Goal: Check status: Check status

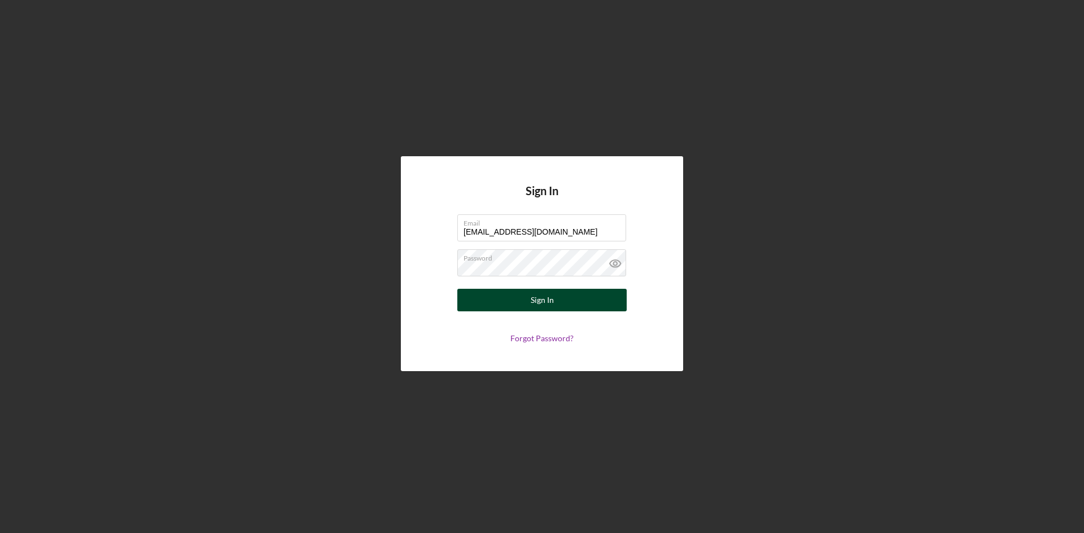
click at [527, 299] on button "Sign In" at bounding box center [541, 300] width 169 height 23
click at [399, 265] on div "Sign In Email [EMAIL_ADDRESS][DOMAIN_NAME] Password Sign In Forgot Password?" at bounding box center [542, 264] width 1072 height 528
click at [543, 296] on div "Sign In" at bounding box center [542, 300] width 23 height 23
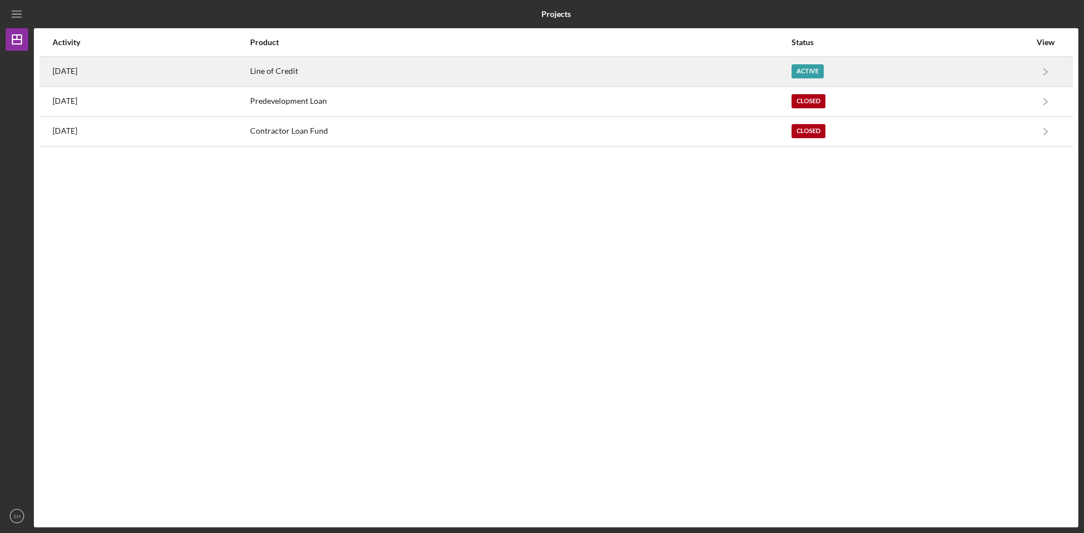
click at [371, 72] on div "Line of Credit" at bounding box center [520, 72] width 541 height 28
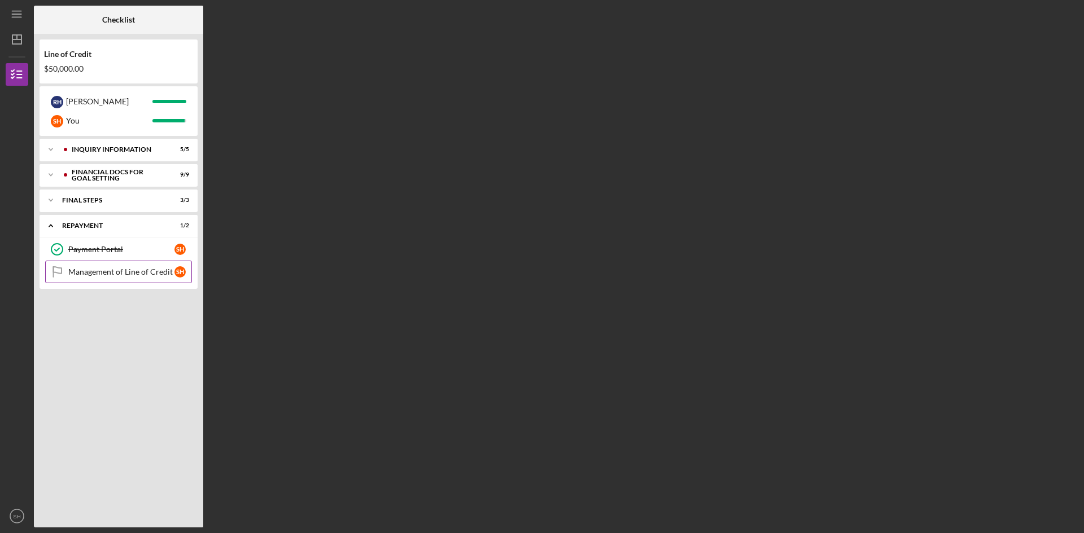
click at [171, 270] on div "Management of Line of Credit" at bounding box center [121, 272] width 106 height 9
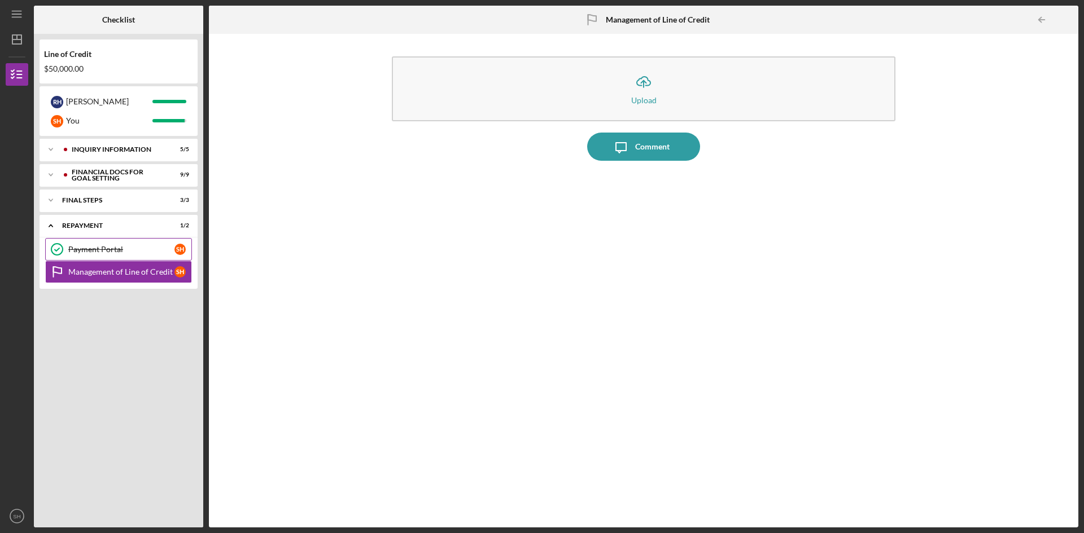
click at [179, 242] on link "Payment Portal Payment Portal S H" at bounding box center [118, 249] width 147 height 23
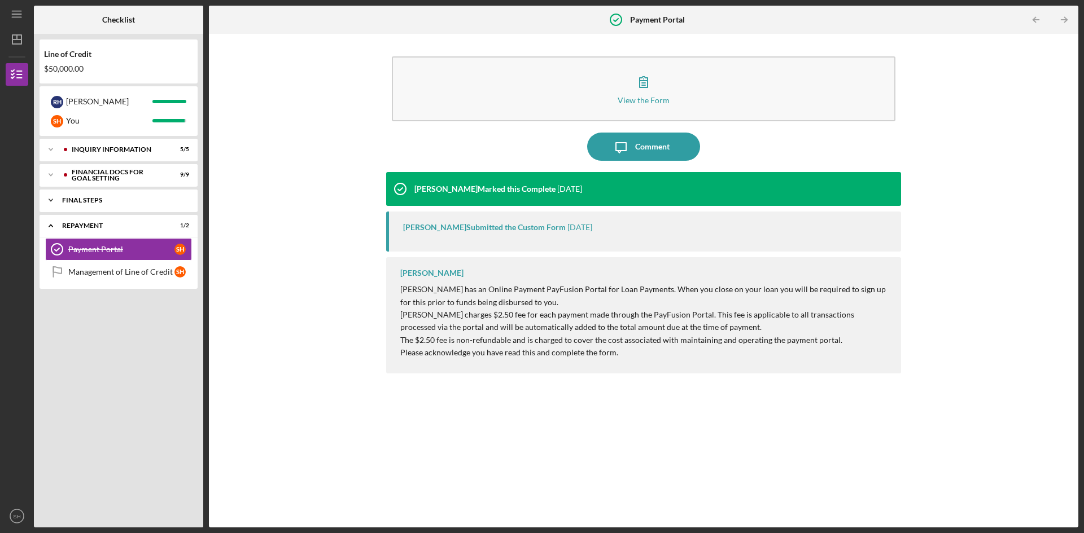
click at [184, 199] on div "FINAL STEPS" at bounding box center [125, 200] width 127 height 7
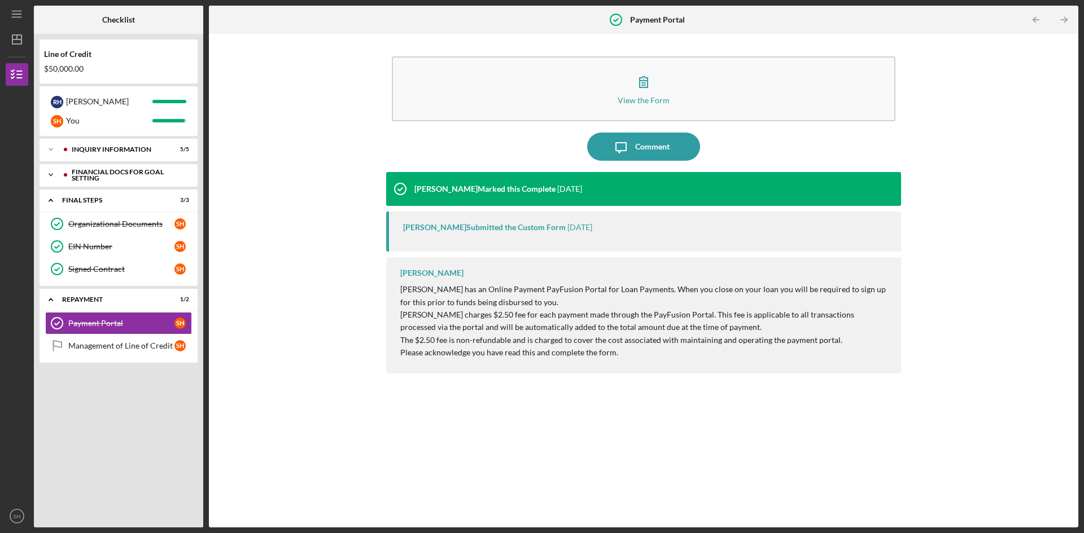
click at [191, 171] on div "Icon/Expander Financial Docs for Goal Setting 9 / 9" at bounding box center [119, 175] width 158 height 23
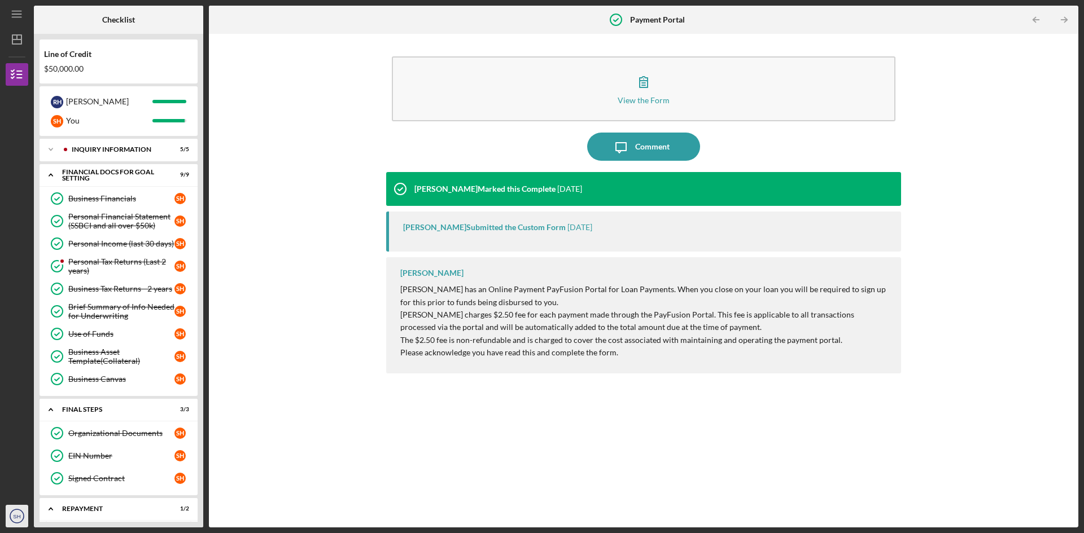
click at [19, 518] on text "SH" at bounding box center [16, 517] width 7 height 6
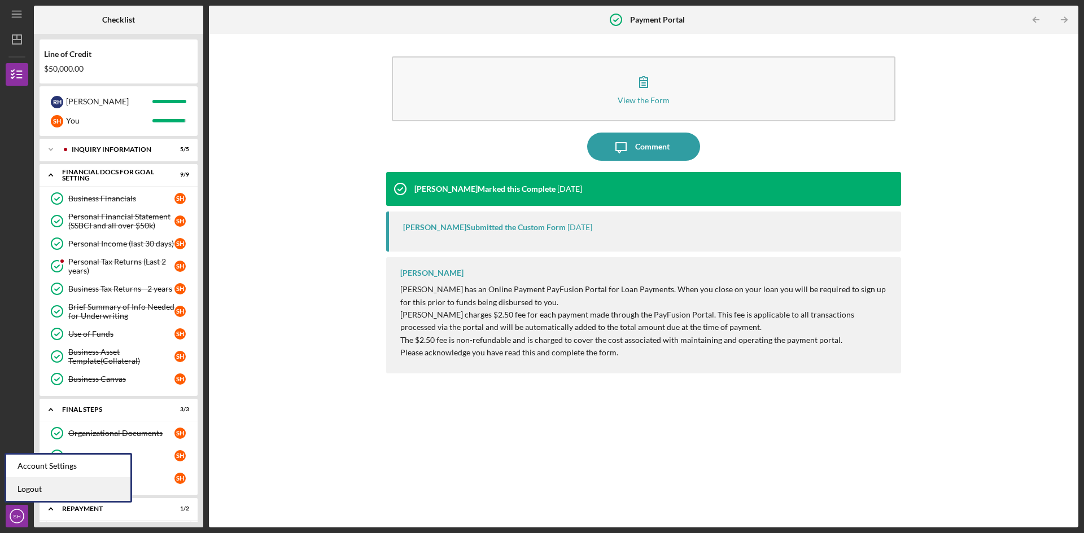
click at [34, 490] on link "Logout" at bounding box center [68, 489] width 124 height 23
